Goal: Transaction & Acquisition: Purchase product/service

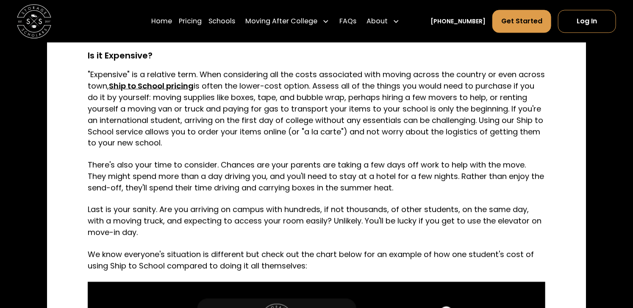
scroll to position [995, 0]
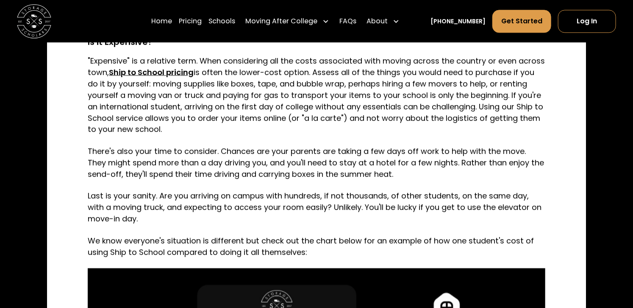
click at [172, 69] on strong "Ship to School pricing" at bounding box center [151, 72] width 85 height 11
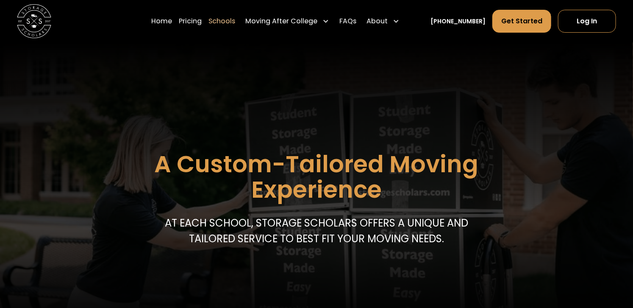
drag, startPoint x: 633, startPoint y: 19, endPoint x: 636, endPoint y: 31, distance: 12.6
click at [633, 31] on html "Home Pricing Schools Moving After College Apartment Moving Local Moving Residen…" at bounding box center [316, 154] width 633 height 308
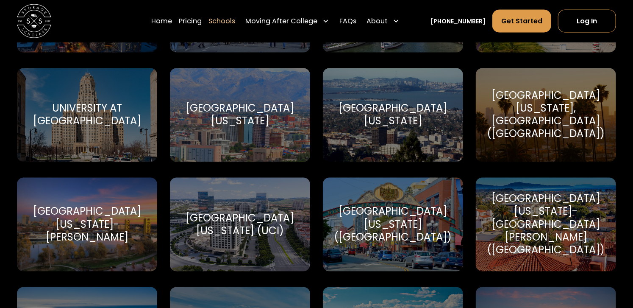
scroll to position [3872, 0]
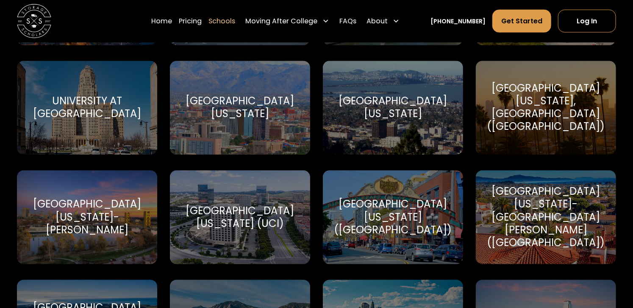
click at [102, 219] on div "University of California-Davis" at bounding box center [87, 217] width 120 height 38
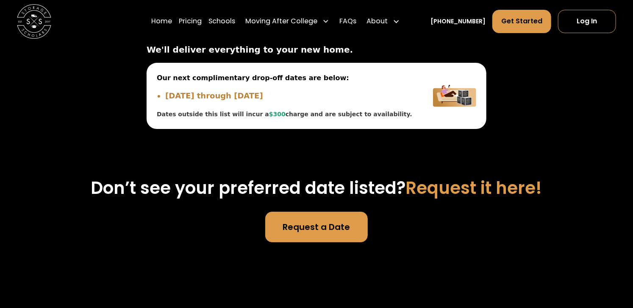
scroll to position [2984, 0]
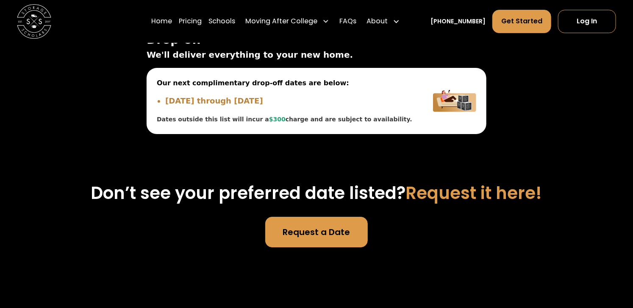
click at [314, 217] on link "Request a Date" at bounding box center [316, 232] width 102 height 31
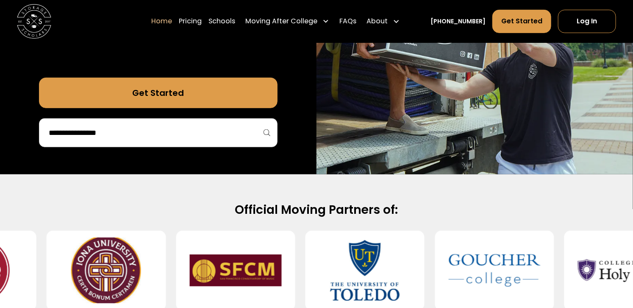
scroll to position [257, 0]
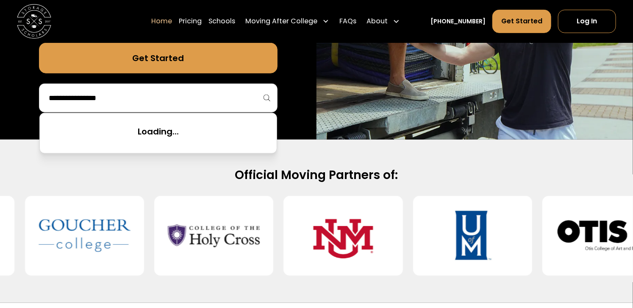
click at [232, 92] on input "search" at bounding box center [158, 98] width 221 height 14
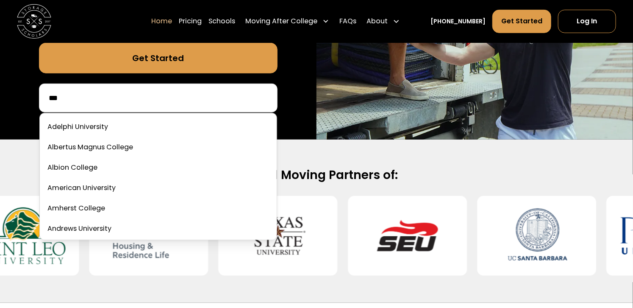
click at [130, 101] on input "**" at bounding box center [158, 98] width 221 height 14
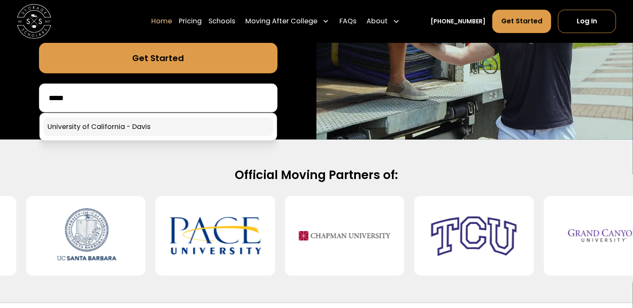
type input "*****"
click at [133, 122] on link at bounding box center [158, 126] width 230 height 19
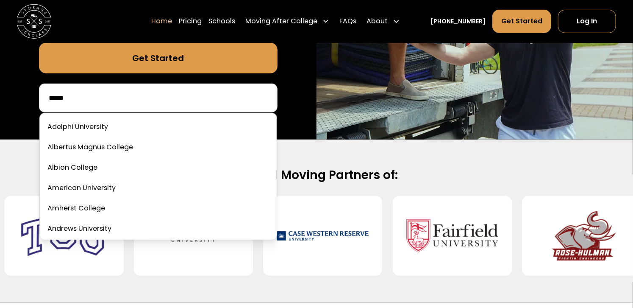
drag, startPoint x: 84, startPoint y: 100, endPoint x: 53, endPoint y: 103, distance: 31.9
click at [53, 103] on input "*****" at bounding box center [158, 98] width 221 height 14
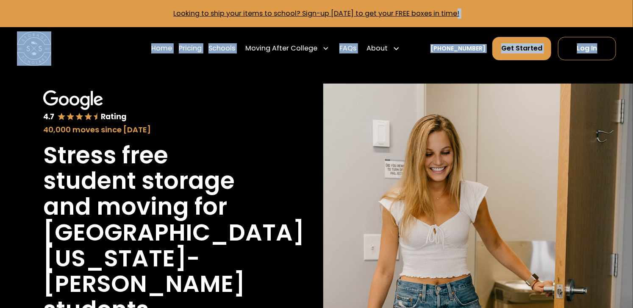
drag, startPoint x: 632, startPoint y: 21, endPoint x: 634, endPoint y: 26, distance: 5.4
click at [633, 26] on html "Looking to ship your items to school? Sign-up today to get your FREE boxes in t…" at bounding box center [316, 154] width 633 height 308
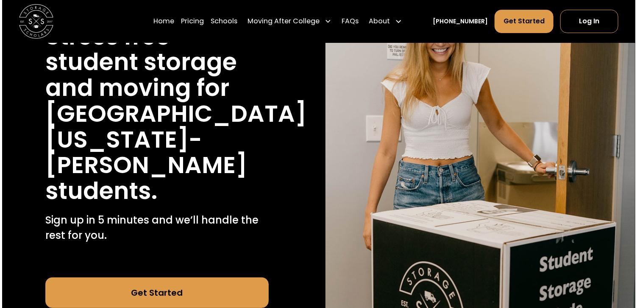
scroll to position [134, 0]
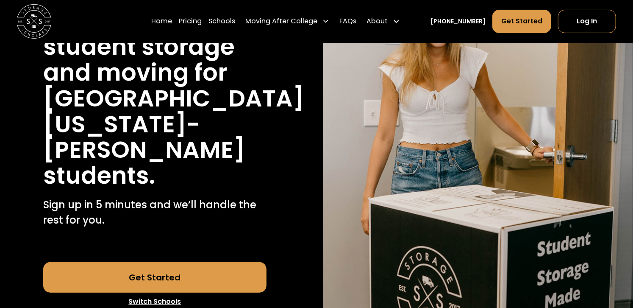
click at [222, 262] on link "Get Started" at bounding box center [154, 277] width 223 height 31
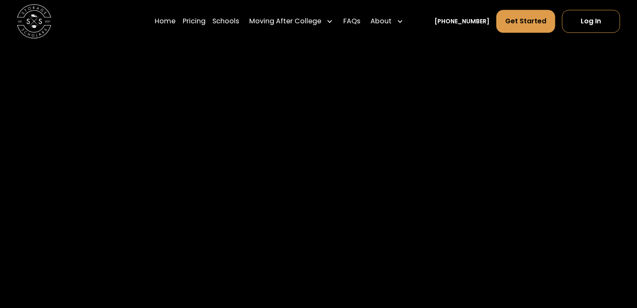
scroll to position [2137, 0]
